Goal: Task Accomplishment & Management: Manage account settings

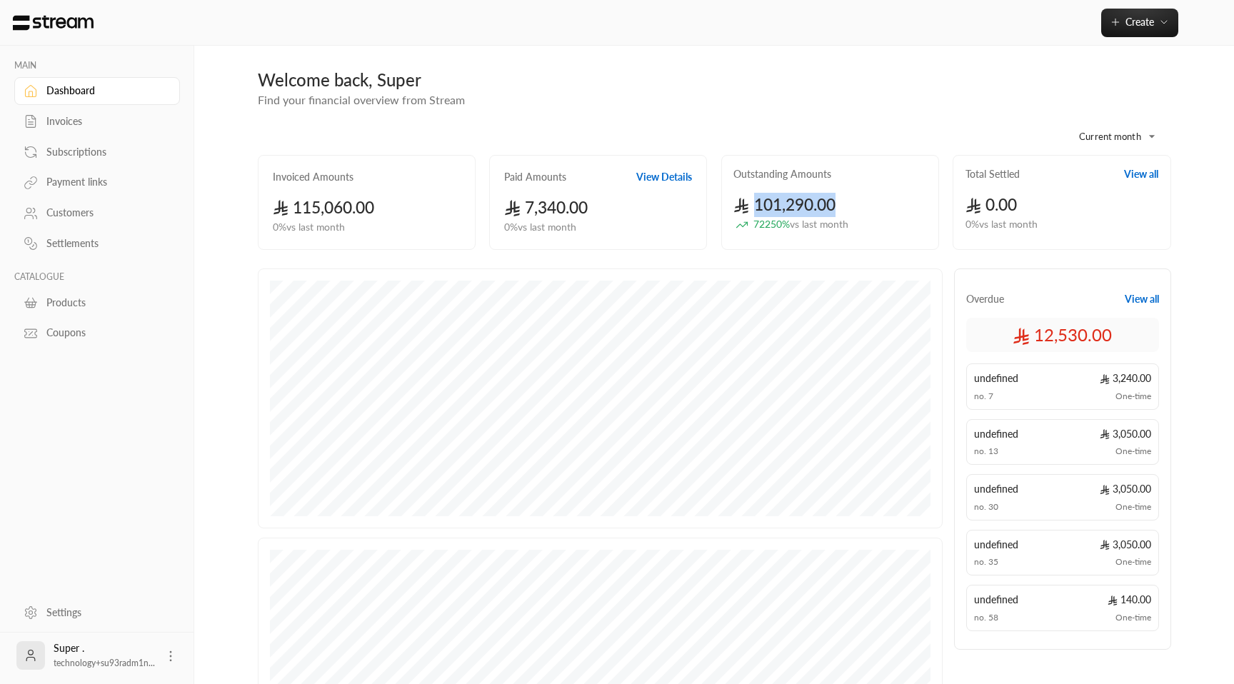
drag, startPoint x: 758, startPoint y: 209, endPoint x: 856, endPoint y: 209, distance: 97.9
click at [856, 209] on div "101,290.00 72250 % vs last month" at bounding box center [831, 212] width 194 height 39
click at [96, 125] on div "Invoices" at bounding box center [104, 121] width 116 height 14
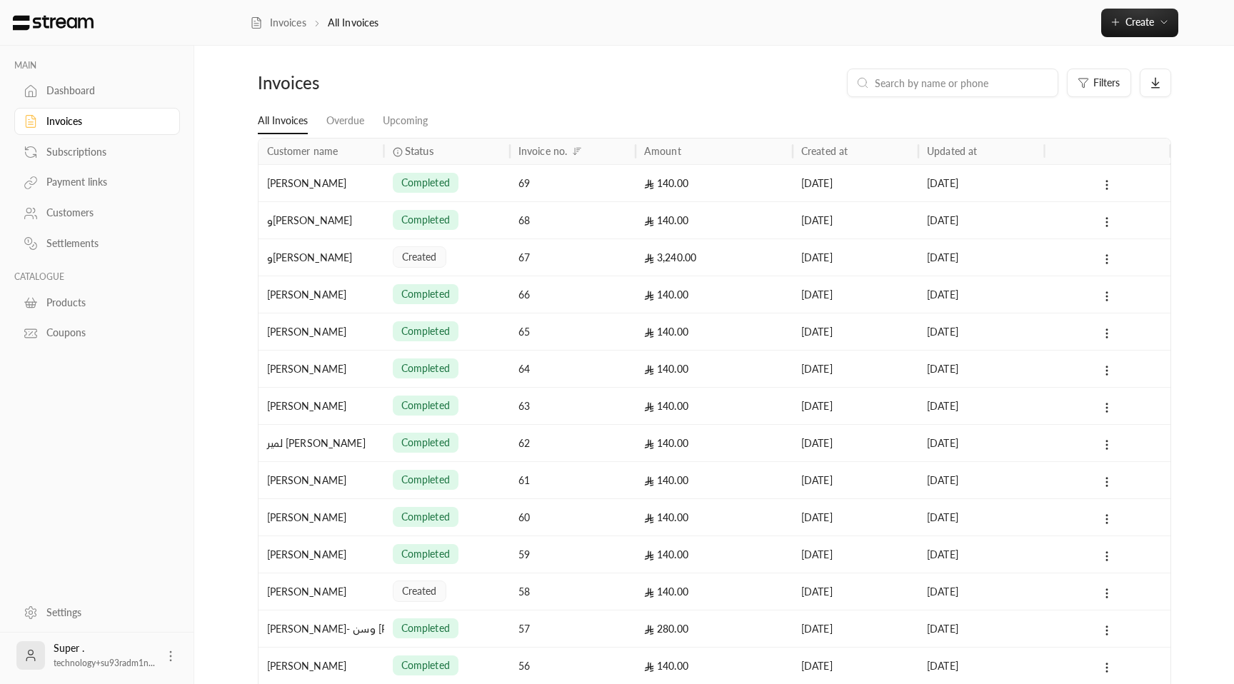
click at [420, 143] on div "Status" at bounding box center [447, 152] width 109 height 26
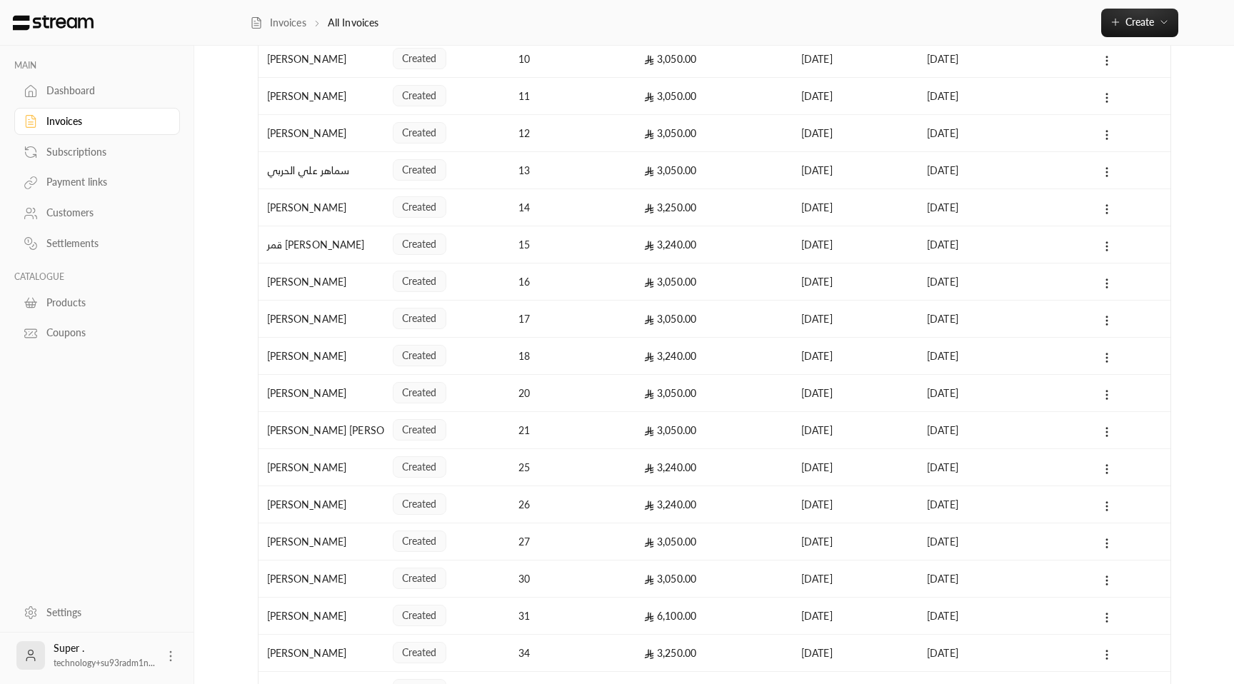
scroll to position [516, 0]
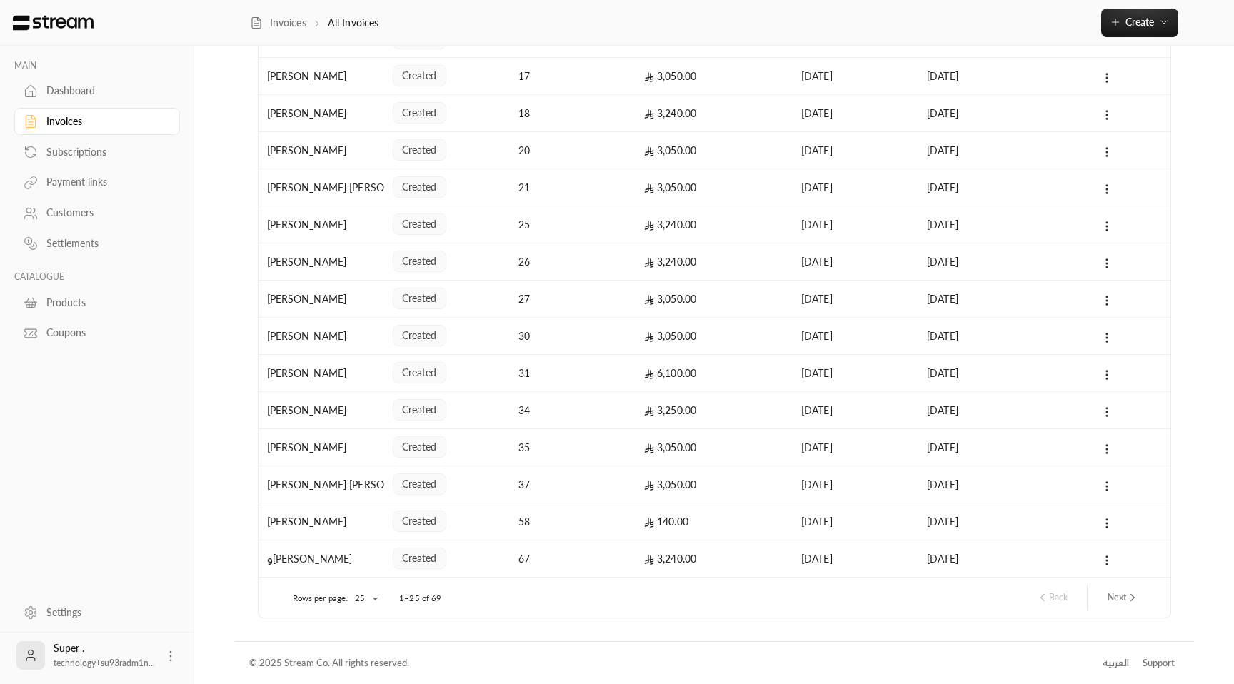
click at [1111, 599] on button "Next" at bounding box center [1123, 598] width 43 height 24
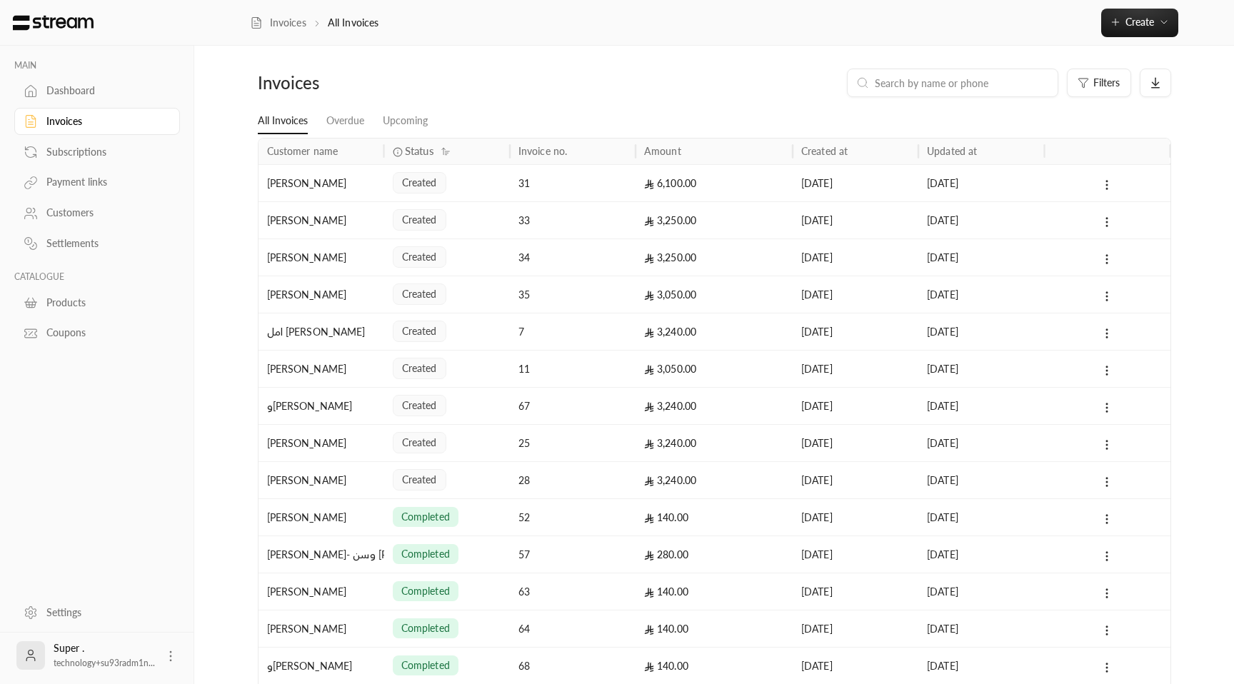
click at [689, 487] on div "3,240.00" at bounding box center [714, 480] width 140 height 36
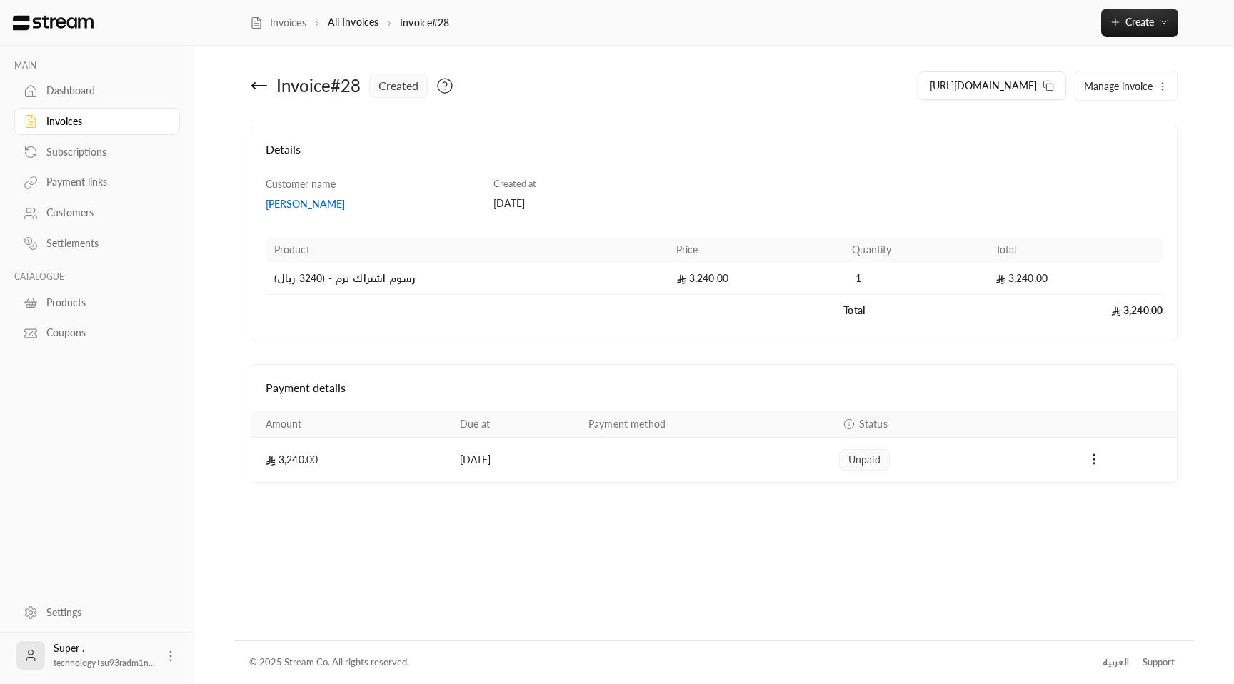
click at [257, 89] on icon at bounding box center [259, 85] width 17 height 17
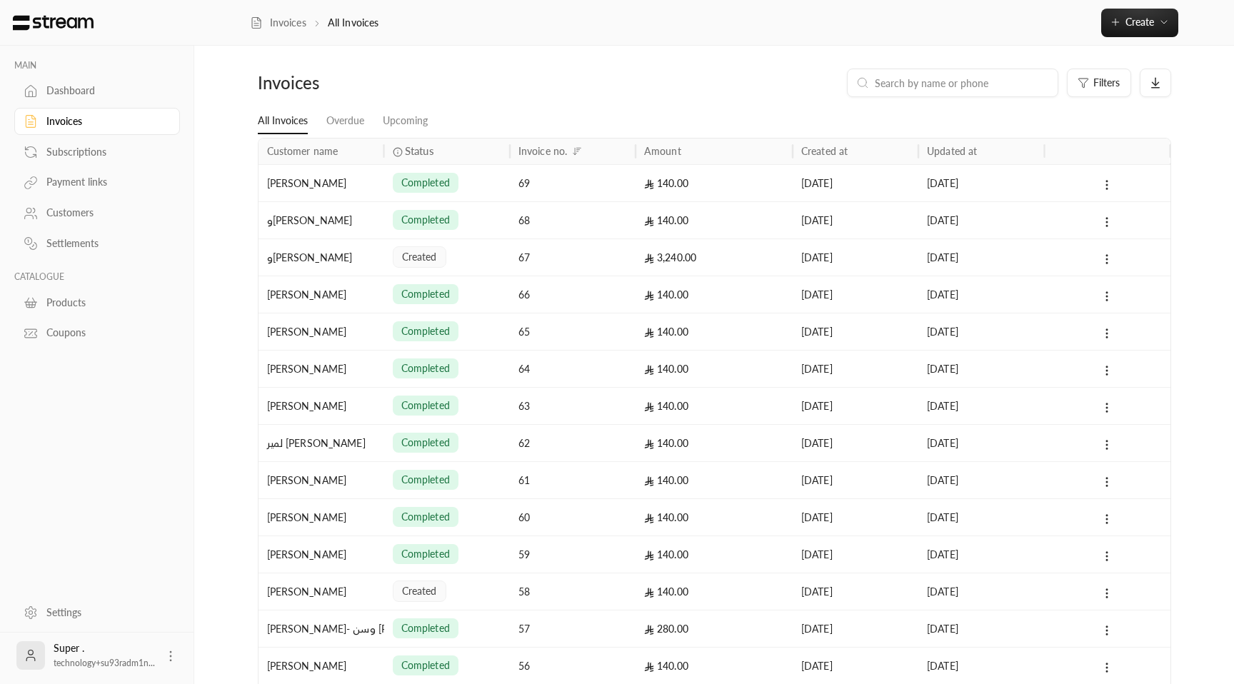
click at [453, 147] on button "Sort" at bounding box center [445, 151] width 17 height 17
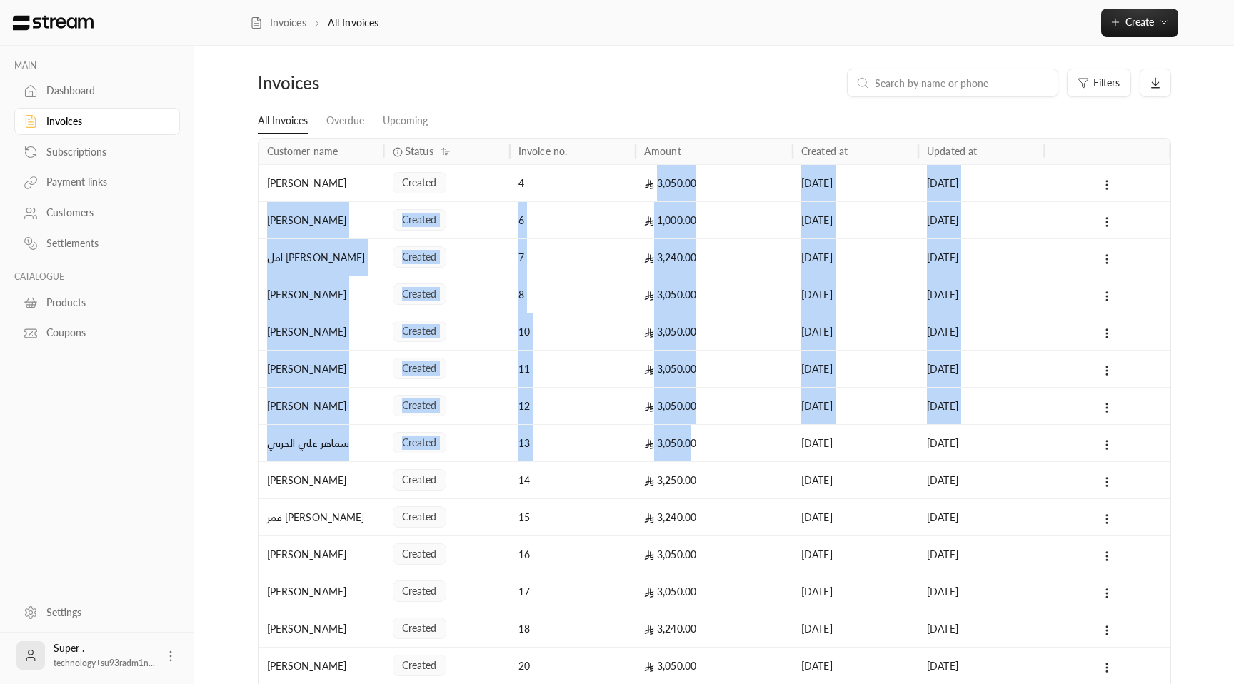
drag, startPoint x: 659, startPoint y: 184, endPoint x: 689, endPoint y: 439, distance: 256.7
click at [689, 439] on div "[PERSON_NAME] created 4 3,050.00 [DATE] [DATE] [PERSON_NAME] created 6 1,000.00…" at bounding box center [715, 628] width 912 height 929
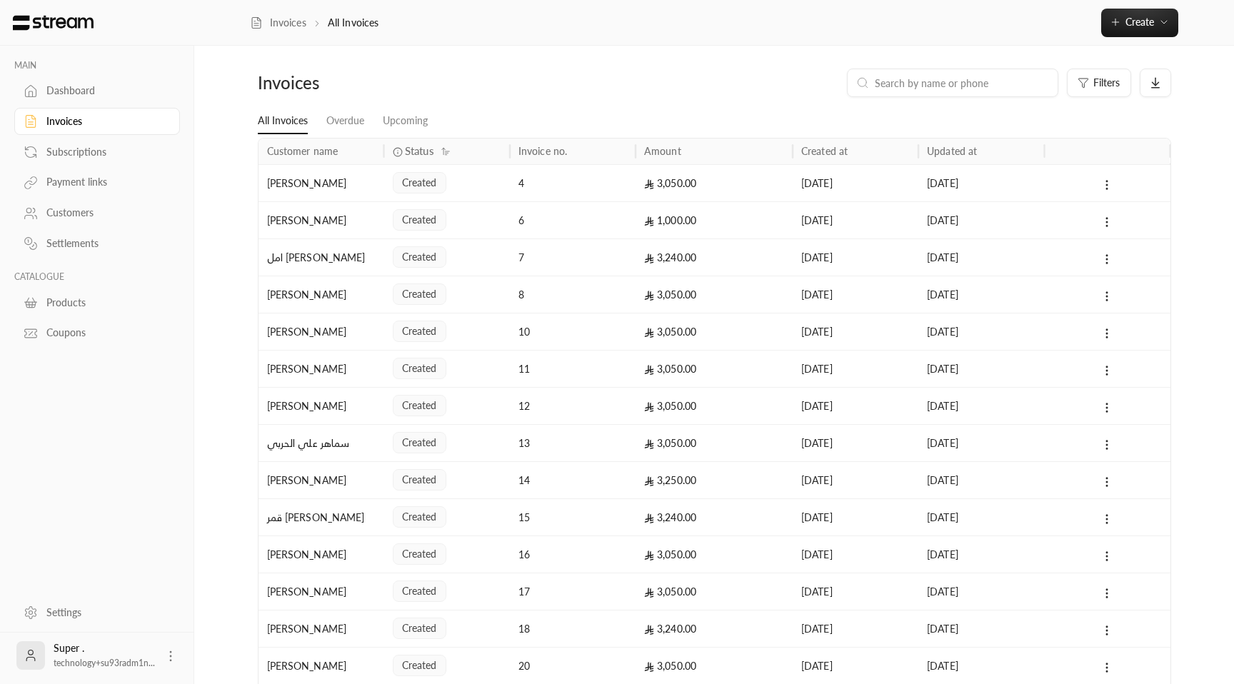
click at [50, 101] on link "Dashboard" at bounding box center [97, 91] width 166 height 28
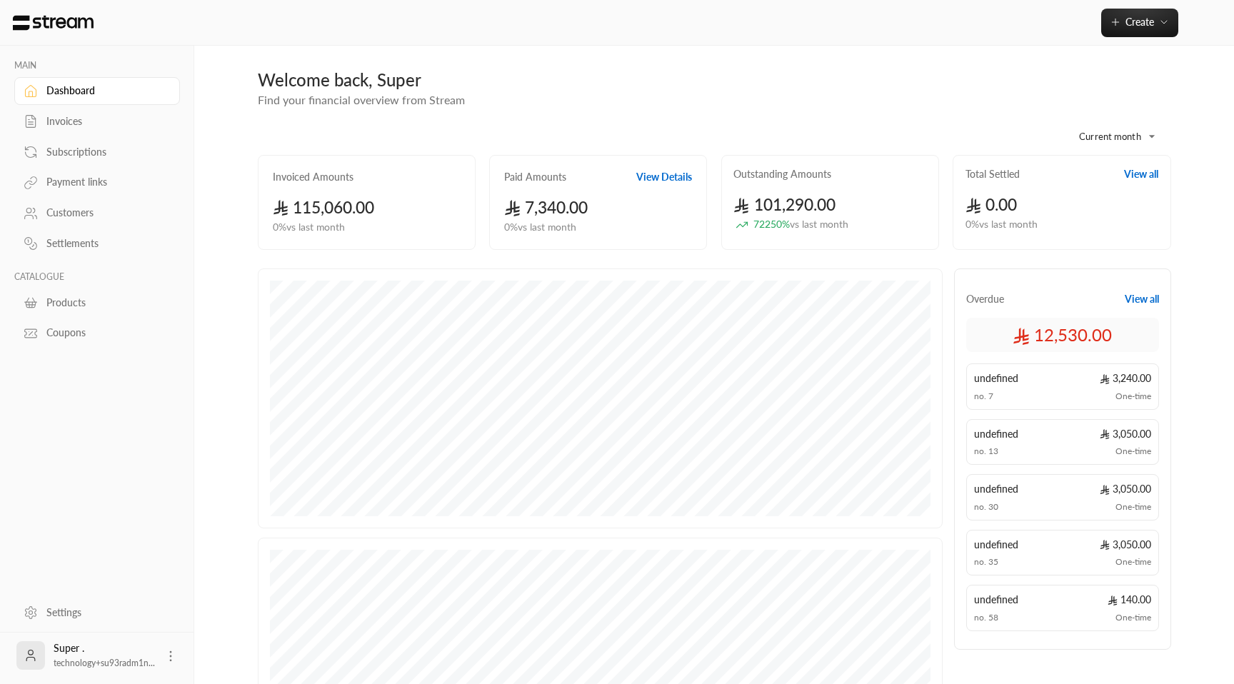
click at [769, 197] on span "101,290.00" at bounding box center [785, 204] width 102 height 19
click at [1150, 131] on body "**********" at bounding box center [617, 342] width 1234 height 684
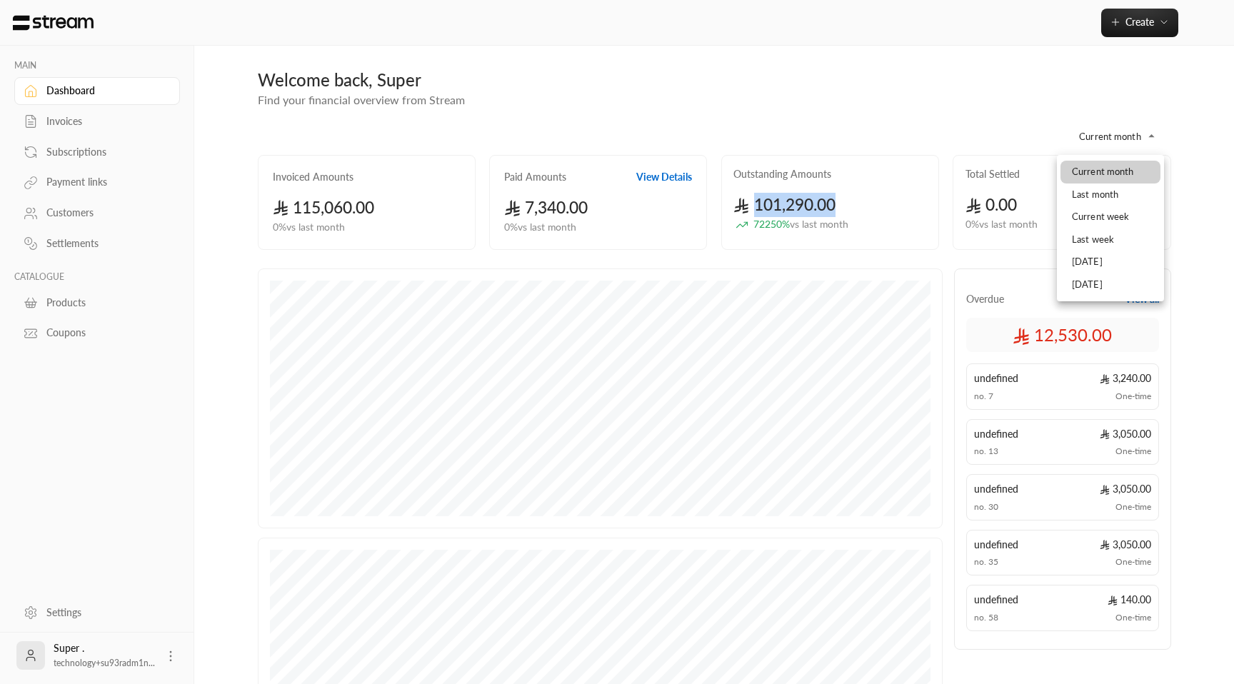
click at [1114, 201] on li "Last month" at bounding box center [1111, 195] width 100 height 23
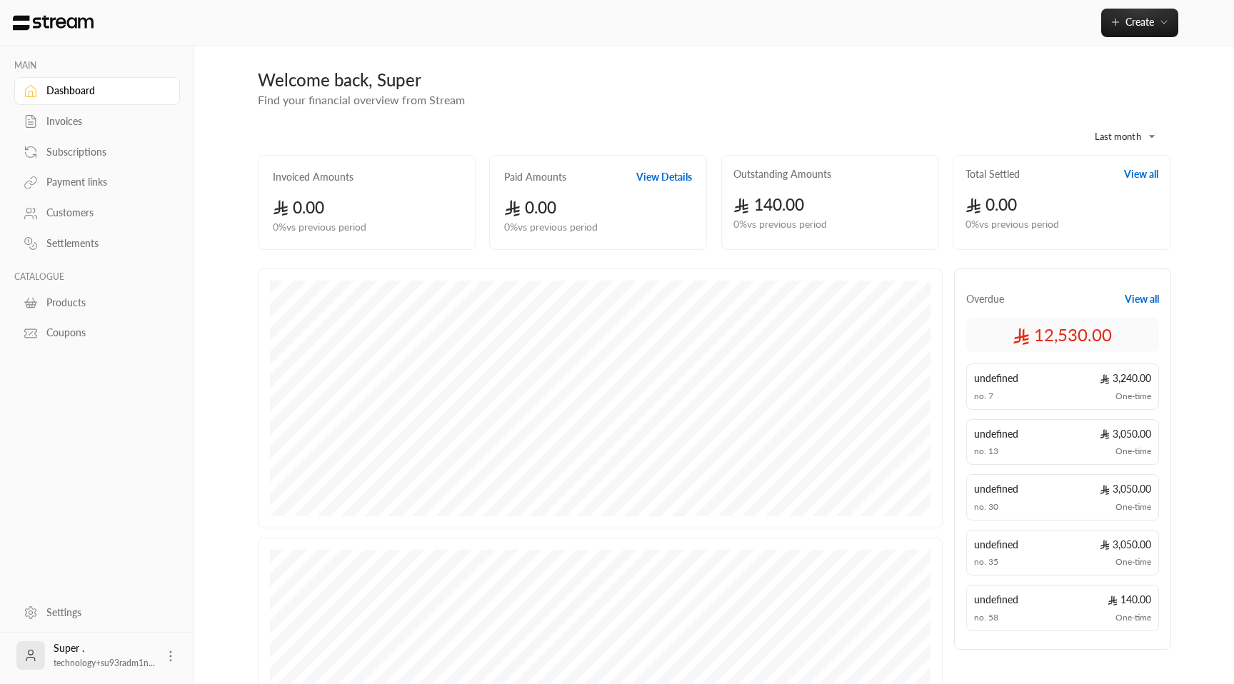
click at [1152, 141] on body "**********" at bounding box center [617, 342] width 1234 height 684
click at [1136, 176] on li "Current month" at bounding box center [1111, 172] width 100 height 23
drag, startPoint x: 748, startPoint y: 205, endPoint x: 852, endPoint y: 213, distance: 104.6
click at [852, 213] on div "101,290.00 72250 % vs last month" at bounding box center [831, 212] width 194 height 39
click at [741, 210] on icon at bounding box center [742, 206] width 16 height 16
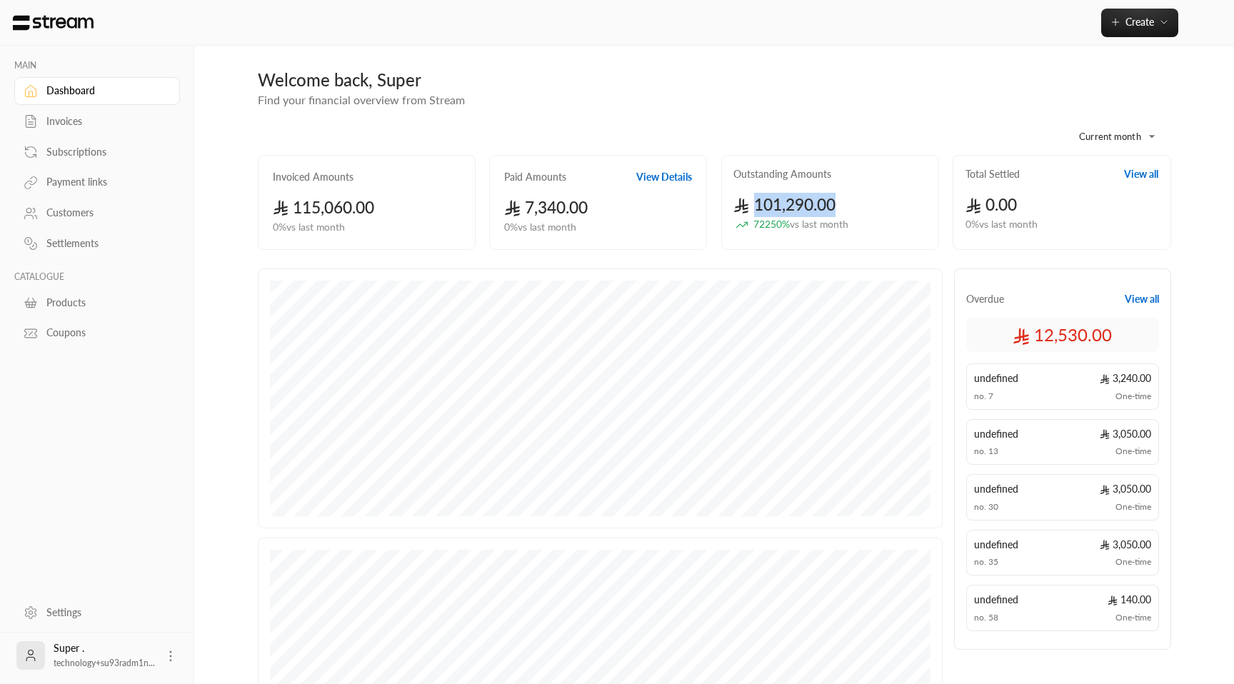
drag, startPoint x: 757, startPoint y: 205, endPoint x: 869, endPoint y: 208, distance: 111.5
click at [869, 208] on div "101,290.00 72250 % vs last month" at bounding box center [831, 212] width 194 height 39
click at [1140, 131] on body "**********" at bounding box center [617, 342] width 1234 height 684
click at [1098, 200] on li "Last month" at bounding box center [1111, 195] width 100 height 23
click at [1130, 129] on body "**********" at bounding box center [617, 342] width 1234 height 684
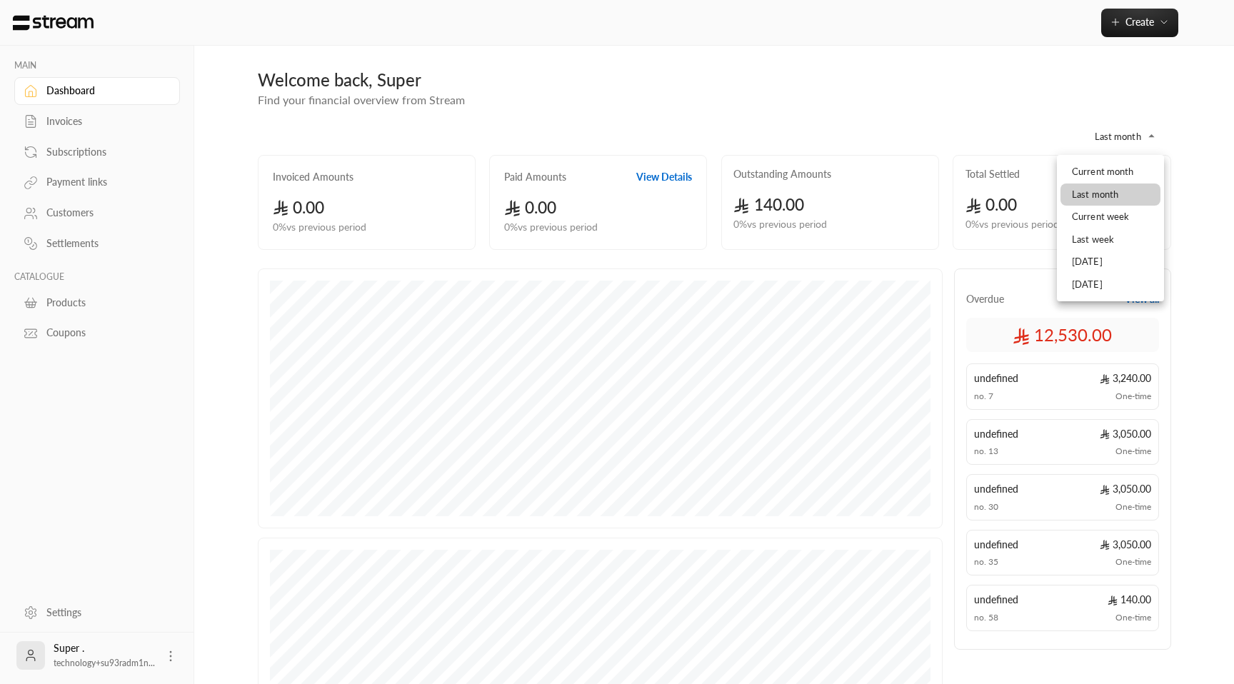
click at [1100, 176] on li "Current month" at bounding box center [1111, 172] width 100 height 23
type input "**********"
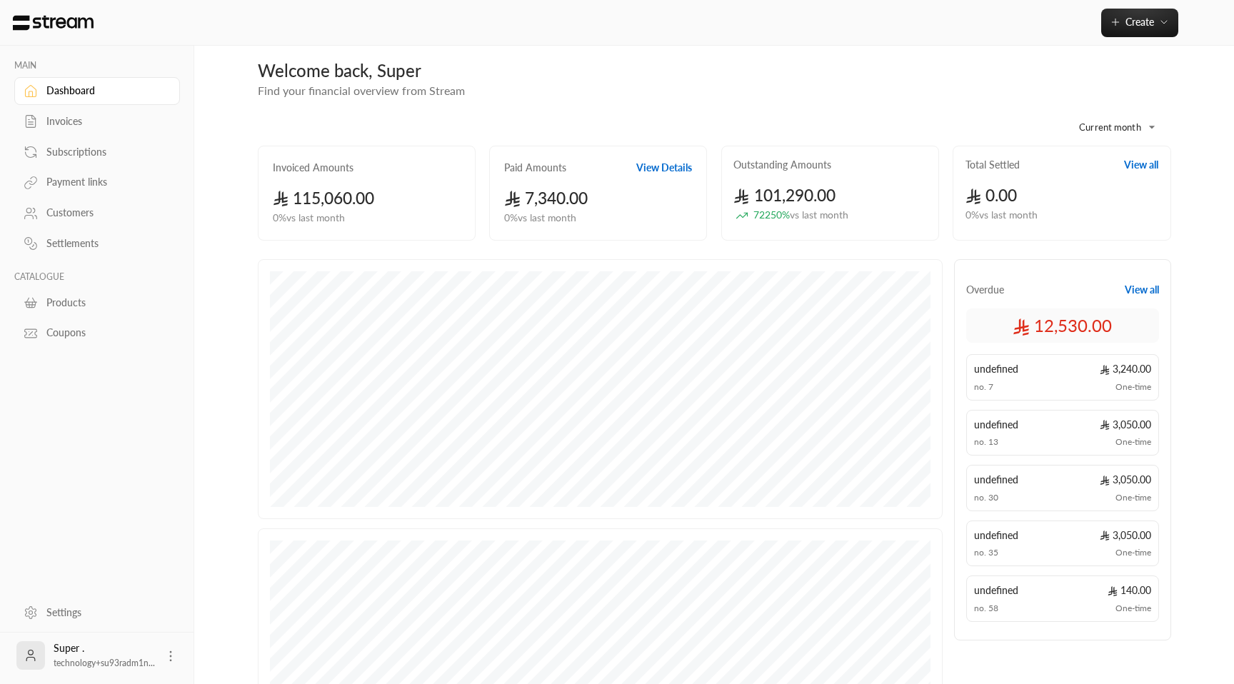
scroll to position [29, 0]
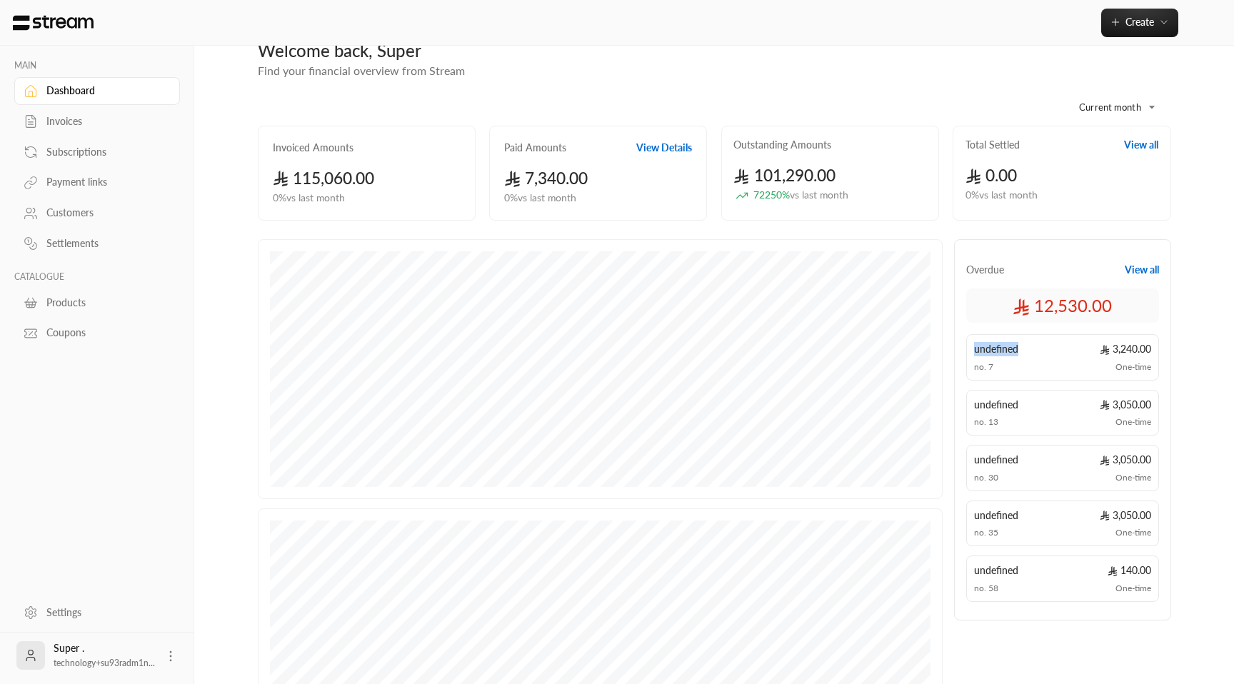
drag, startPoint x: 974, startPoint y: 349, endPoint x: 1045, endPoint y: 351, distance: 70.7
click at [1045, 351] on div "undefined 3,240.00" at bounding box center [1062, 349] width 177 height 14
click at [1151, 269] on button "View all" at bounding box center [1142, 270] width 34 height 14
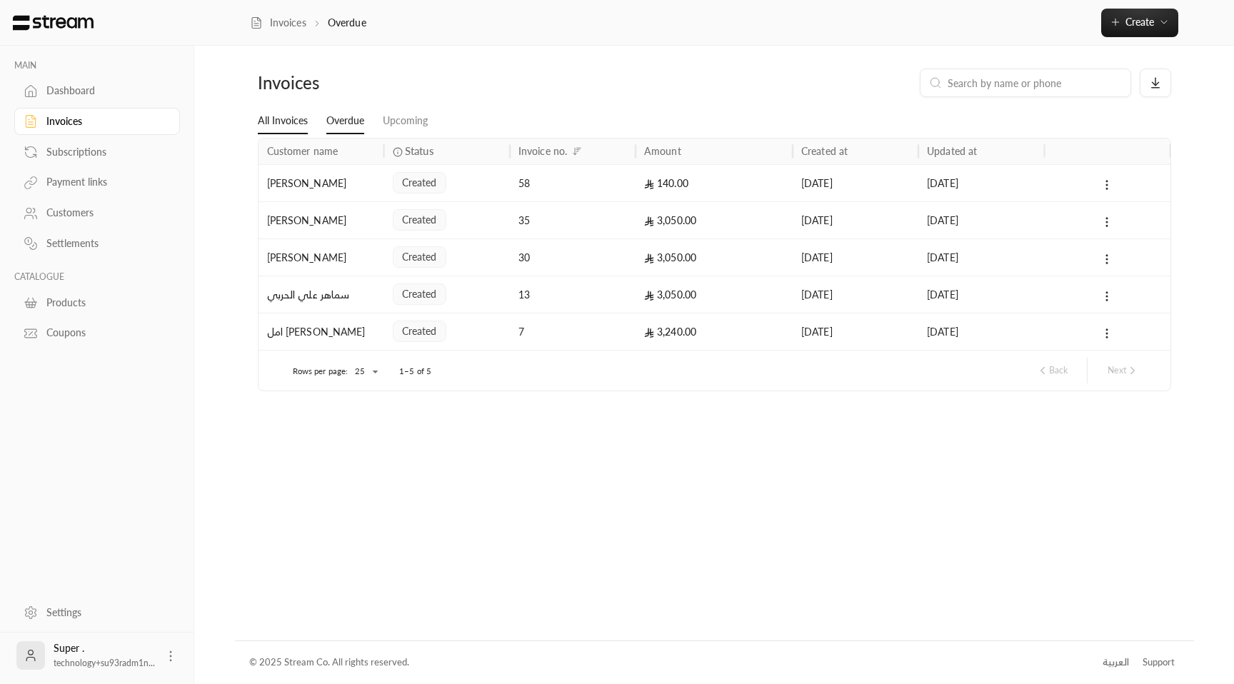
click at [281, 120] on link "All Invoices" at bounding box center [283, 122] width 50 height 26
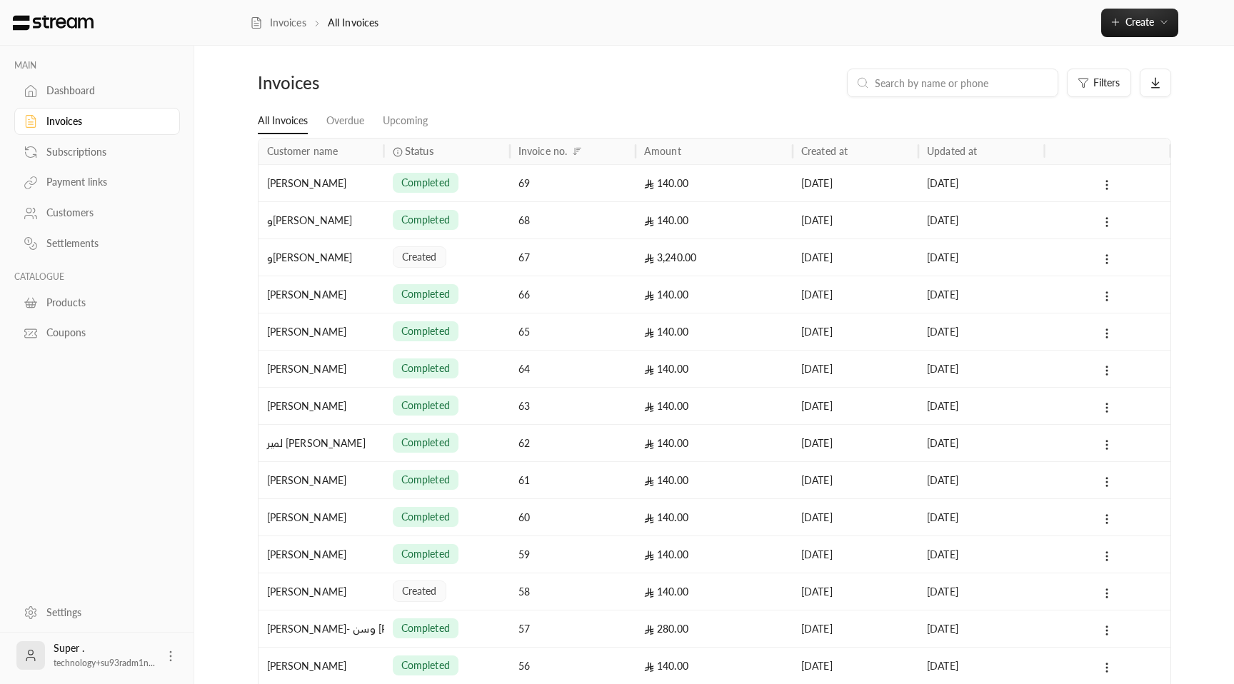
click at [94, 99] on link "Dashboard" at bounding box center [97, 91] width 166 height 28
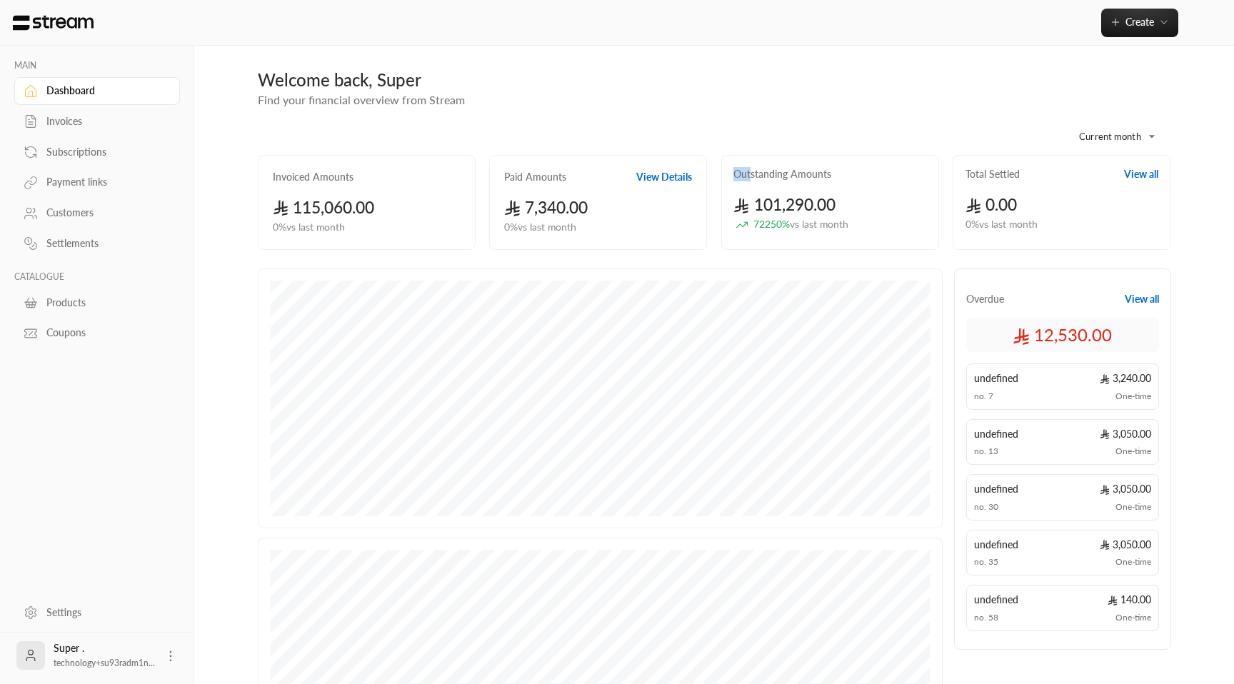
drag, startPoint x: 731, startPoint y: 178, endPoint x: 774, endPoint y: 184, distance: 42.5
click at [756, 180] on div "Outstanding Amounts 101,290.00 72250 % vs last month" at bounding box center [830, 202] width 218 height 95
drag, startPoint x: 828, startPoint y: 215, endPoint x: 753, endPoint y: 214, distance: 75.0
click at [753, 214] on div "101,290.00 72250 % vs last month" at bounding box center [831, 212] width 194 height 39
drag, startPoint x: 842, startPoint y: 211, endPoint x: 755, endPoint y: 211, distance: 87.1
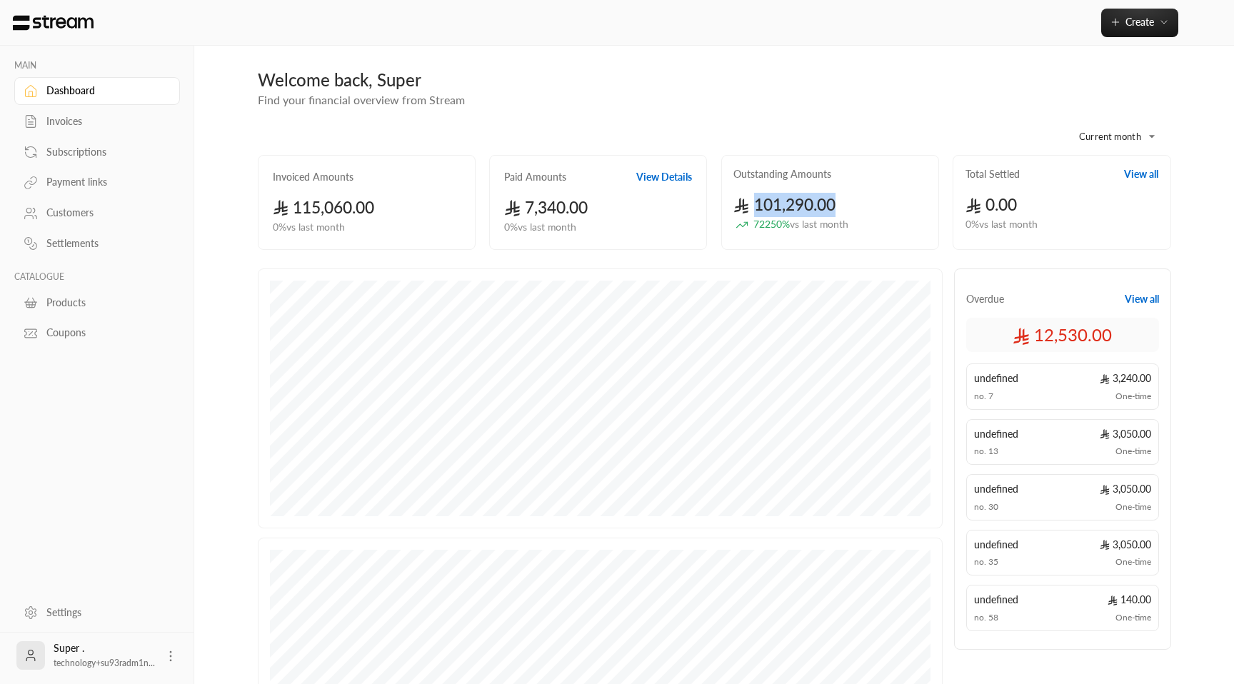
click at [755, 211] on div "101,290.00 72250 % vs last month" at bounding box center [831, 212] width 194 height 39
click at [1154, 11] on button "Create" at bounding box center [1139, 23] width 77 height 29
click at [171, 649] on icon at bounding box center [171, 656] width 14 height 14
click at [153, 654] on li "Logout" at bounding box center [148, 655] width 52 height 23
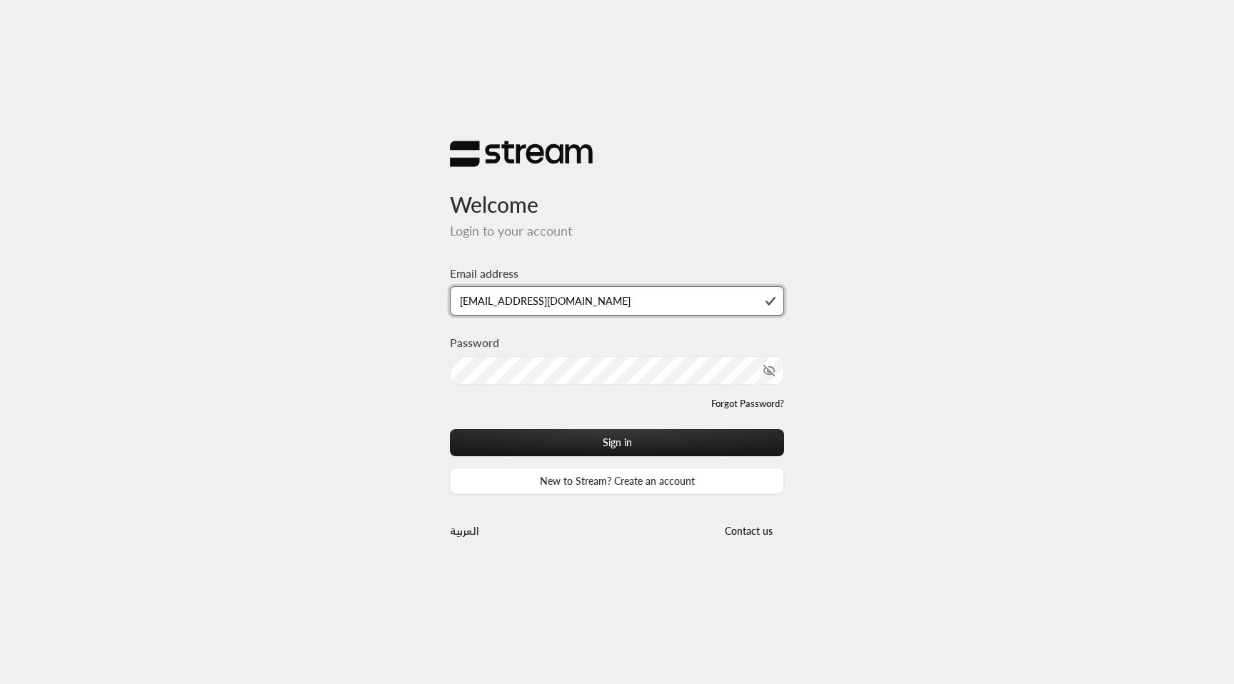
click at [594, 297] on input "technology+su93radm1n_childoasis@streampay.sa" at bounding box center [617, 300] width 334 height 29
click at [599, 300] on input "technology+su93radm1n_childoasis@streampay.sa" at bounding box center [617, 300] width 334 height 29
type input "technology+su93radm1n_flow@streampay.sa"
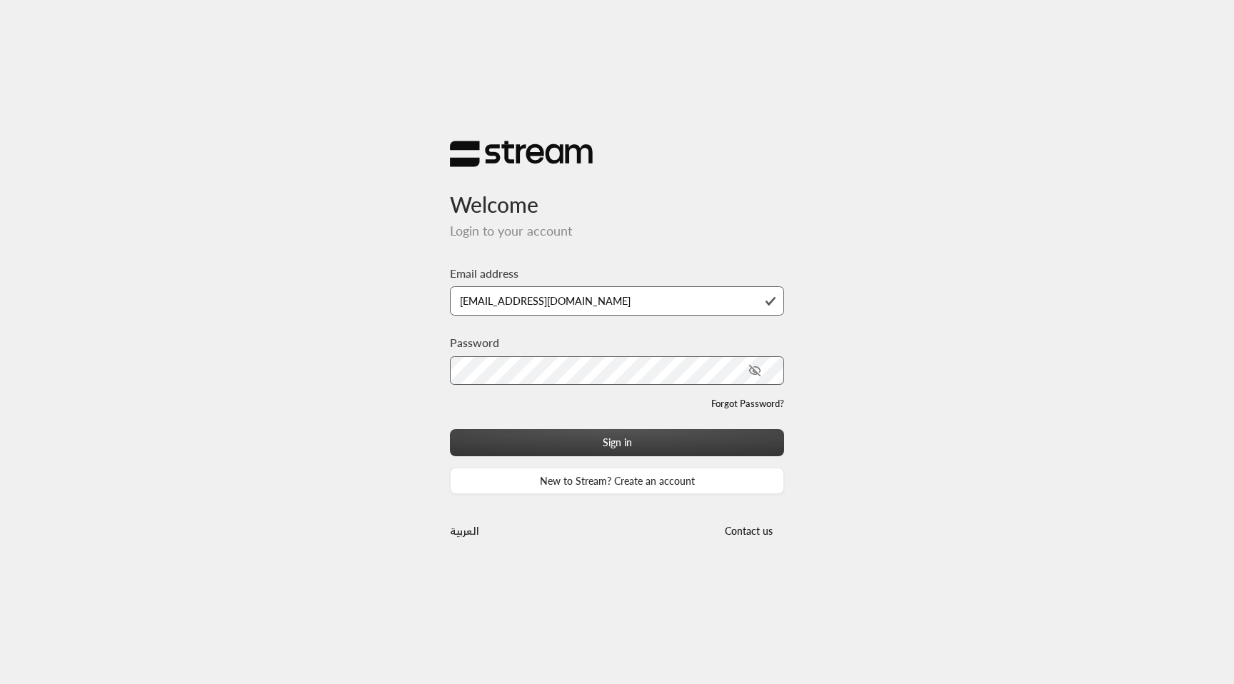
click at [681, 441] on button "Sign in" at bounding box center [617, 442] width 334 height 26
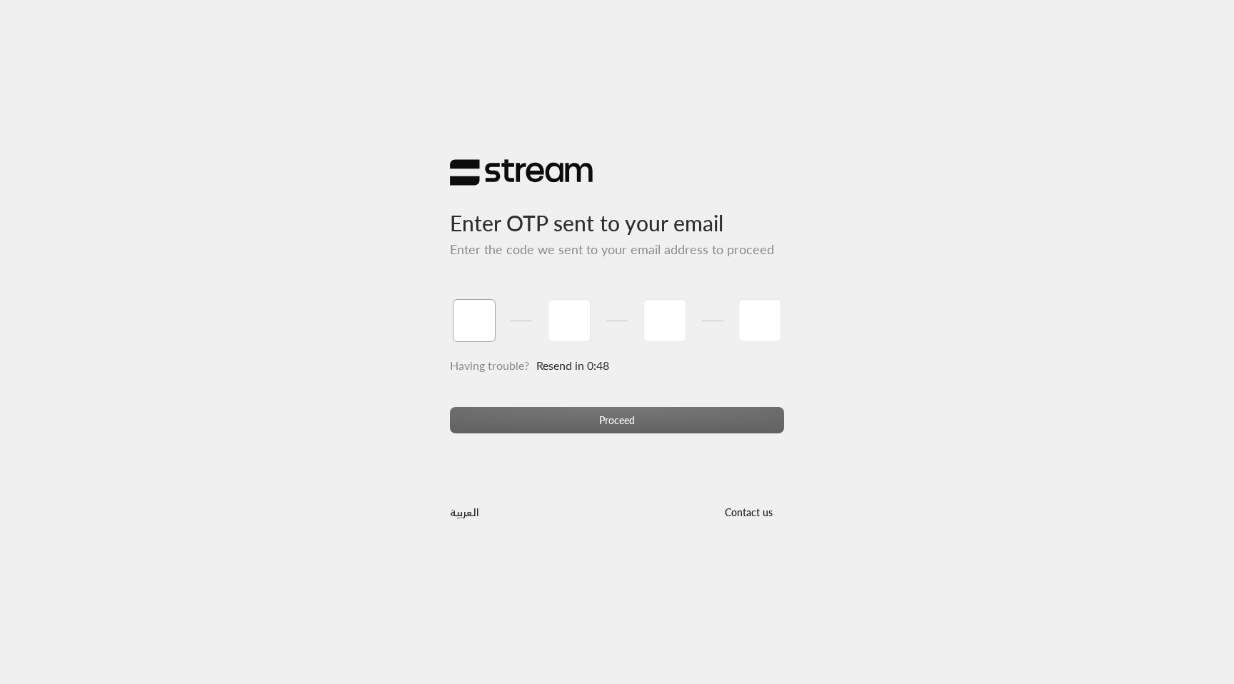
paste input "5"
type input "5"
type input "1"
type input "6"
type input "4"
